Goal: Task Accomplishment & Management: Manage account settings

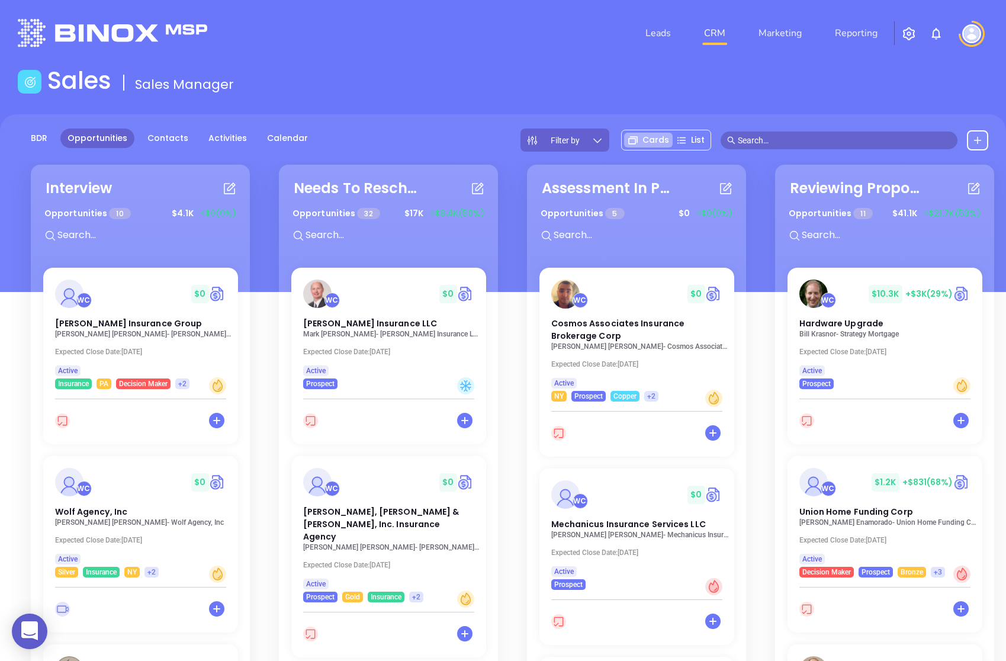
click at [976, 34] on img at bounding box center [971, 33] width 19 height 19
click at [937, 93] on p "My Account" at bounding box center [951, 91] width 80 height 12
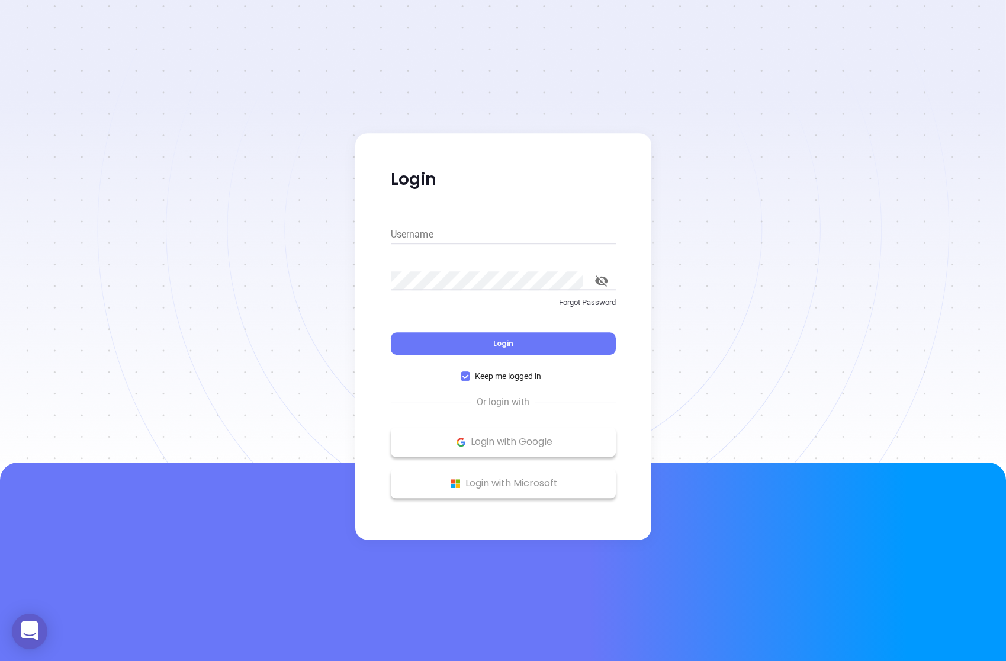
type input "[PERSON_NAME][EMAIL_ADDRESS][PERSON_NAME][DOMAIN_NAME]"
click at [505, 232] on input "[PERSON_NAME][EMAIL_ADDRESS][PERSON_NAME][DOMAIN_NAME]" at bounding box center [503, 234] width 225 height 19
click at [448, 231] on input "[PERSON_NAME][EMAIL_ADDRESS][PERSON_NAME][DOMAIN_NAME]" at bounding box center [503, 234] width 225 height 19
drag, startPoint x: 443, startPoint y: 232, endPoint x: 335, endPoint y: 232, distance: 107.8
click at [335, 232] on div "Login Username [PERSON_NAME][EMAIL_ADDRESS][PERSON_NAME][DOMAIN_NAME] Password …" at bounding box center [503, 330] width 1006 height 661
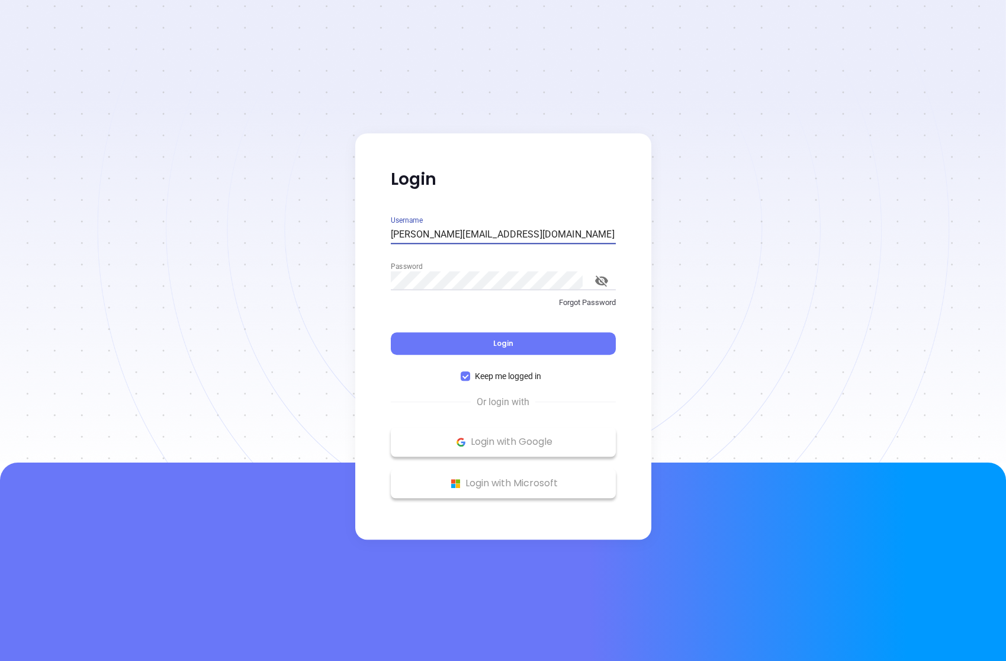
type input "[PERSON_NAME][EMAIL_ADDRESS][DOMAIN_NAME]"
click at [364, 317] on div "Login Username [PERSON_NAME][EMAIL_ADDRESS][DOMAIN_NAME] Password Forgot Passwo…" at bounding box center [503, 336] width 296 height 406
click at [400, 335] on button "Login" at bounding box center [503, 343] width 225 height 23
